Goal: Task Accomplishment & Management: Manage account settings

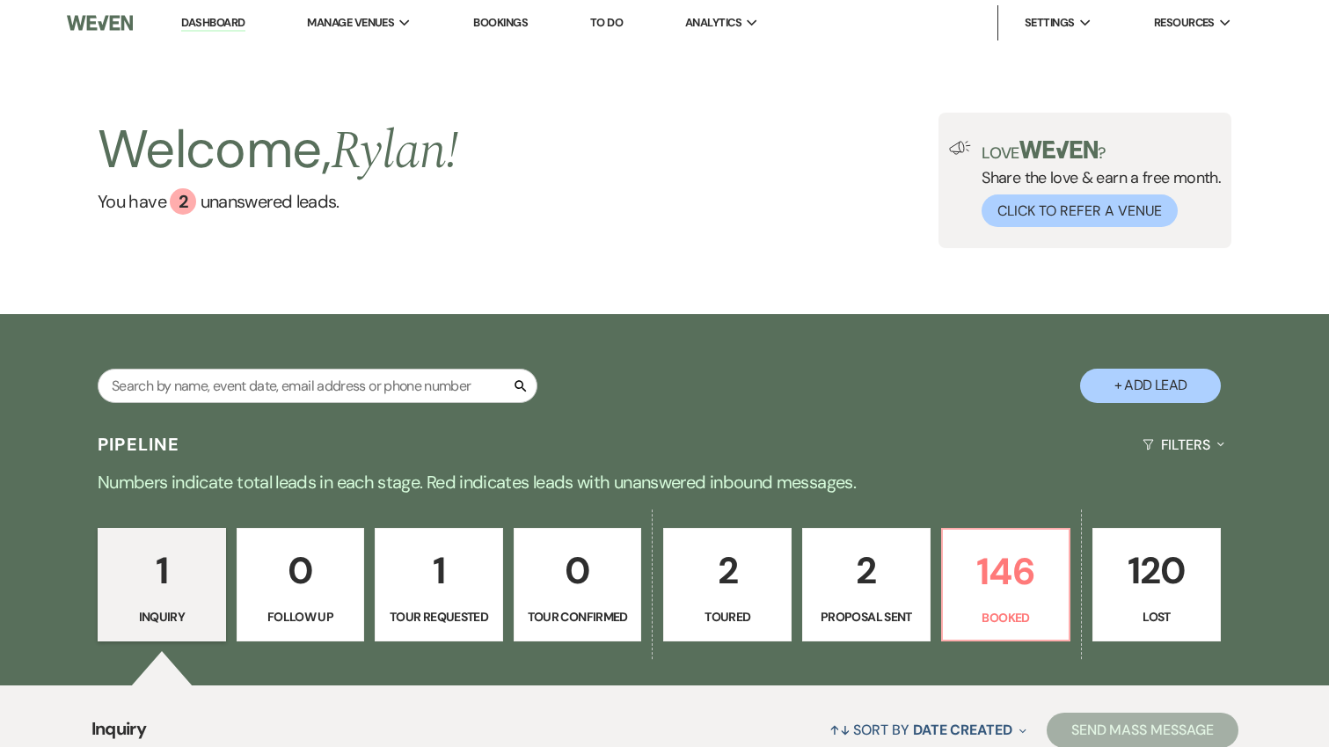
click at [336, 361] on div "Search + Add Lead" at bounding box center [665, 370] width 1267 height 94
drag, startPoint x: 363, startPoint y: 388, endPoint x: 426, endPoint y: 370, distance: 64.9
click at [362, 388] on input "text" at bounding box center [318, 386] width 440 height 34
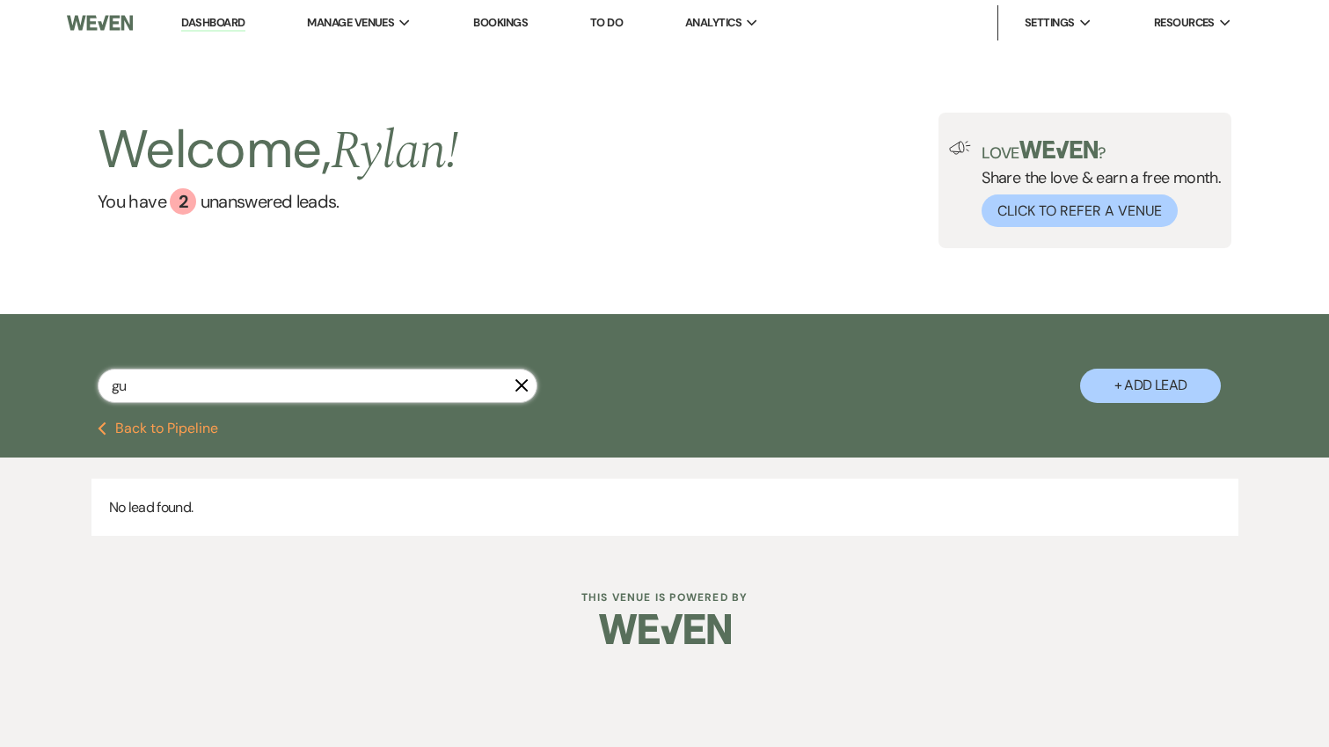
type input "gue"
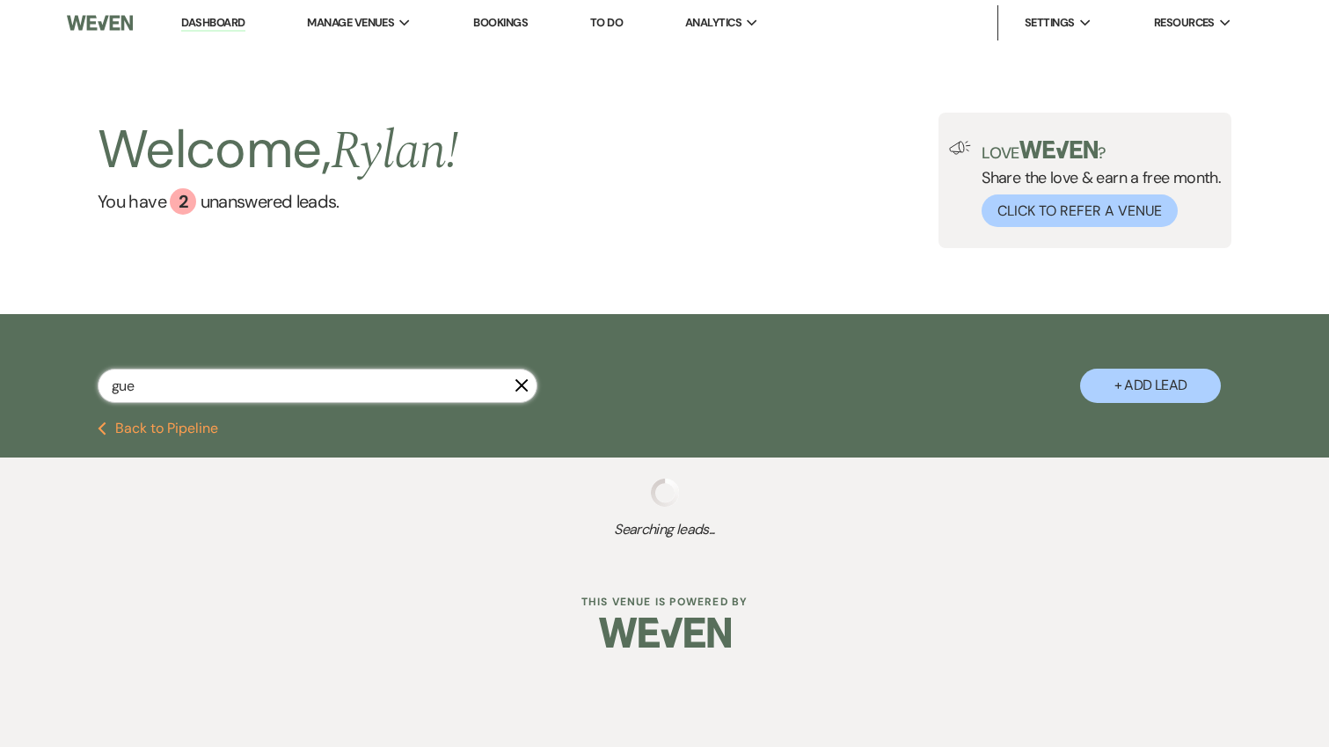
select select "5"
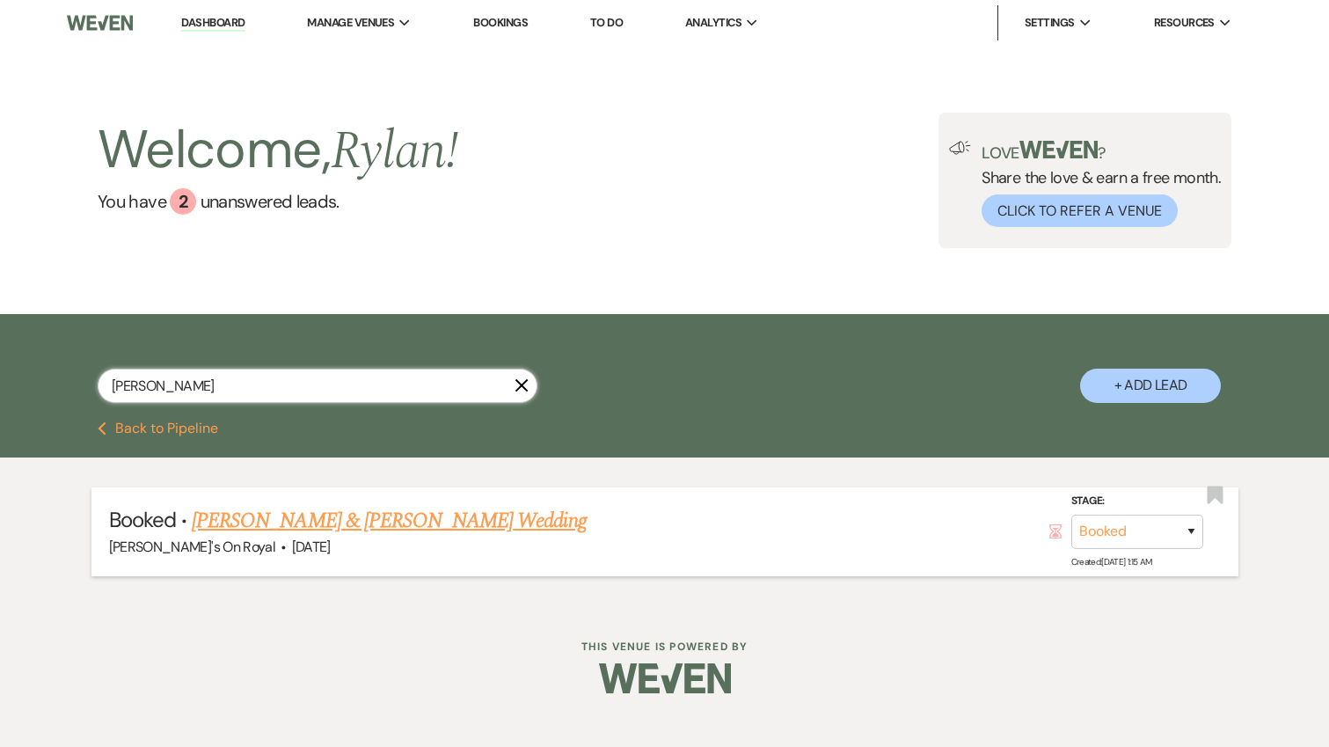
type input "[PERSON_NAME]"
click at [387, 523] on link "[PERSON_NAME] & [PERSON_NAME] Wedding" at bounding box center [389, 521] width 394 height 32
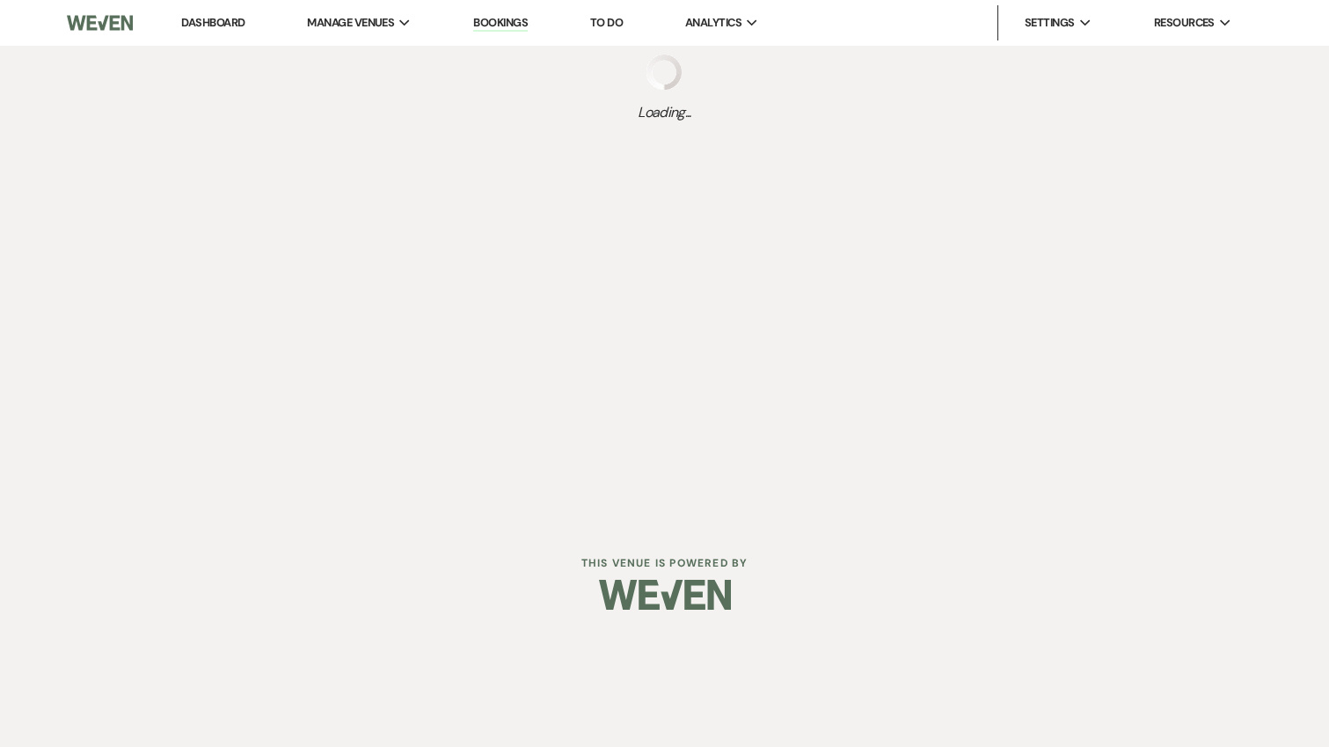
select select "5"
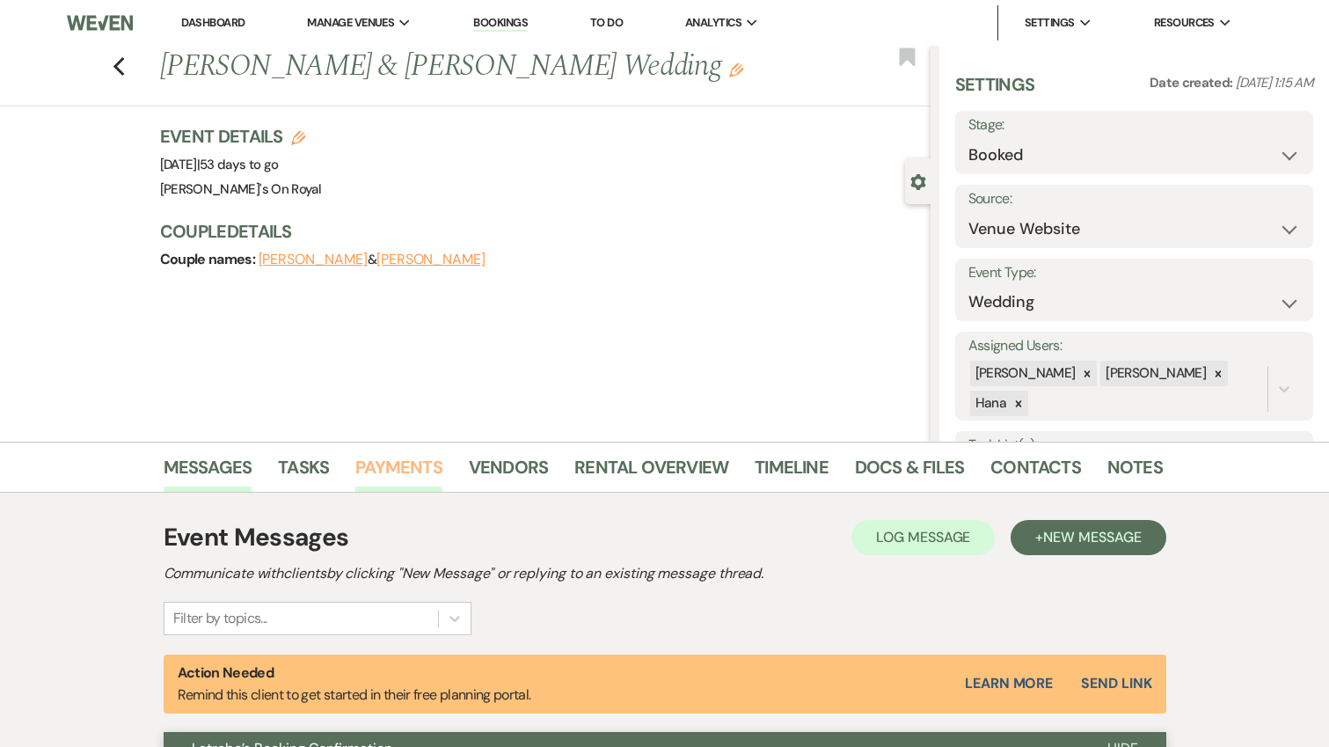
click at [413, 461] on link "Payments" at bounding box center [398, 472] width 87 height 39
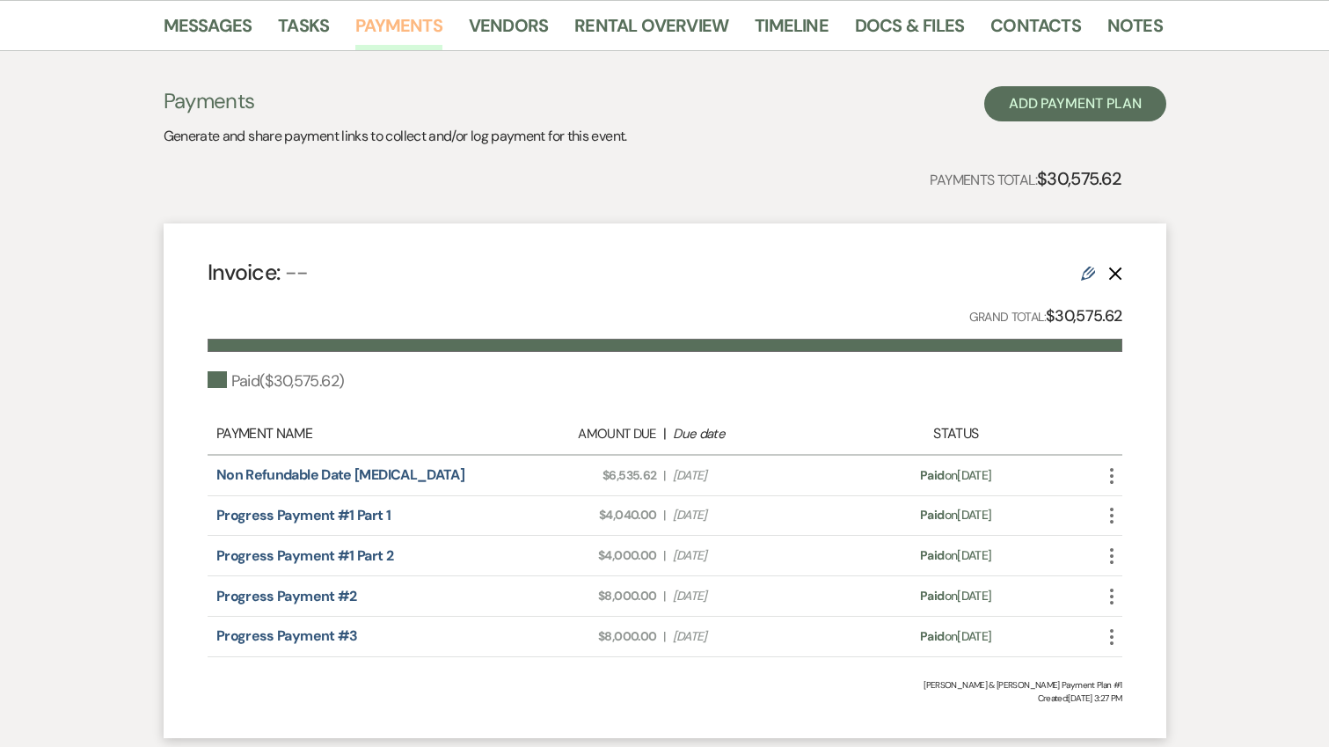
scroll to position [443, 0]
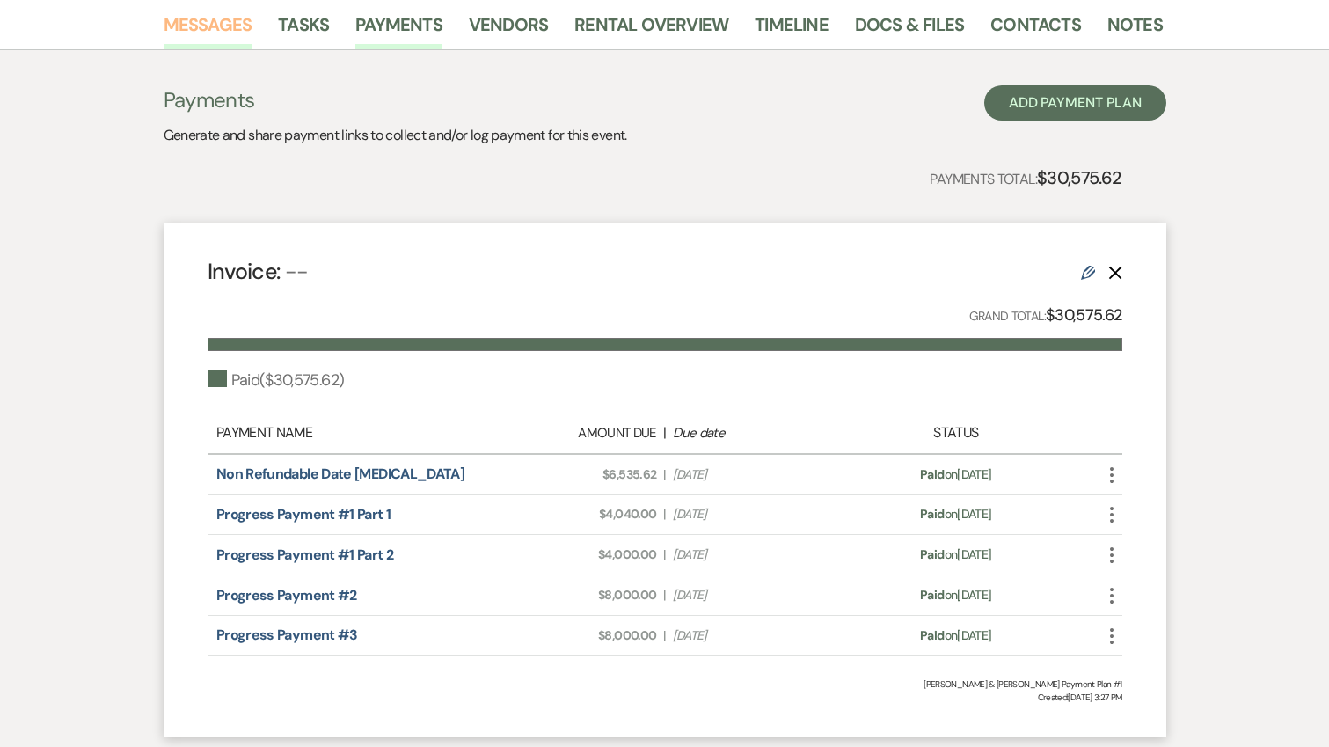
click at [193, 26] on link "Messages" at bounding box center [208, 30] width 89 height 39
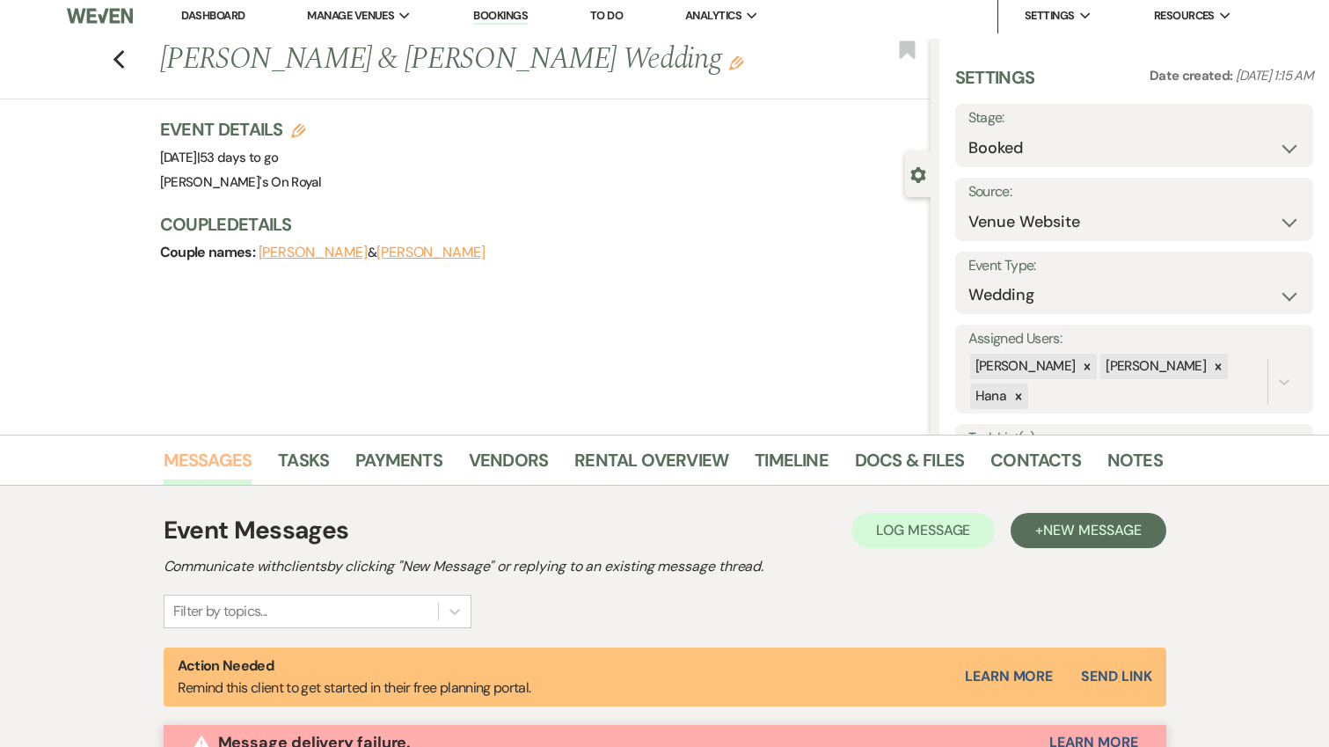
scroll to position [1, 0]
